Goal: Information Seeking & Learning: Learn about a topic

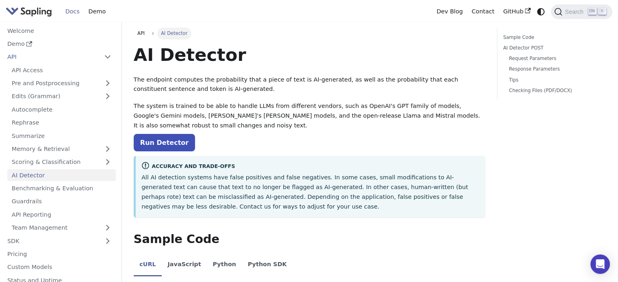
click at [61, 69] on link "API Access" at bounding box center [61, 70] width 108 height 12
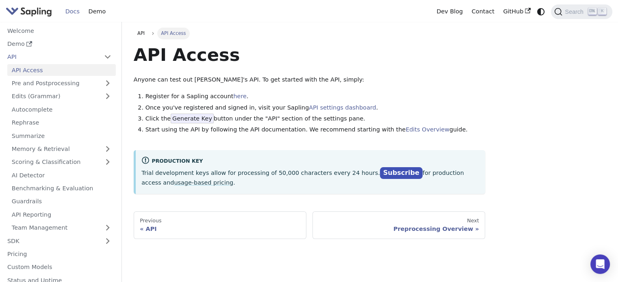
click at [37, 52] on link "API" at bounding box center [51, 57] width 97 height 12
